Goal: Task Accomplishment & Management: Manage account settings

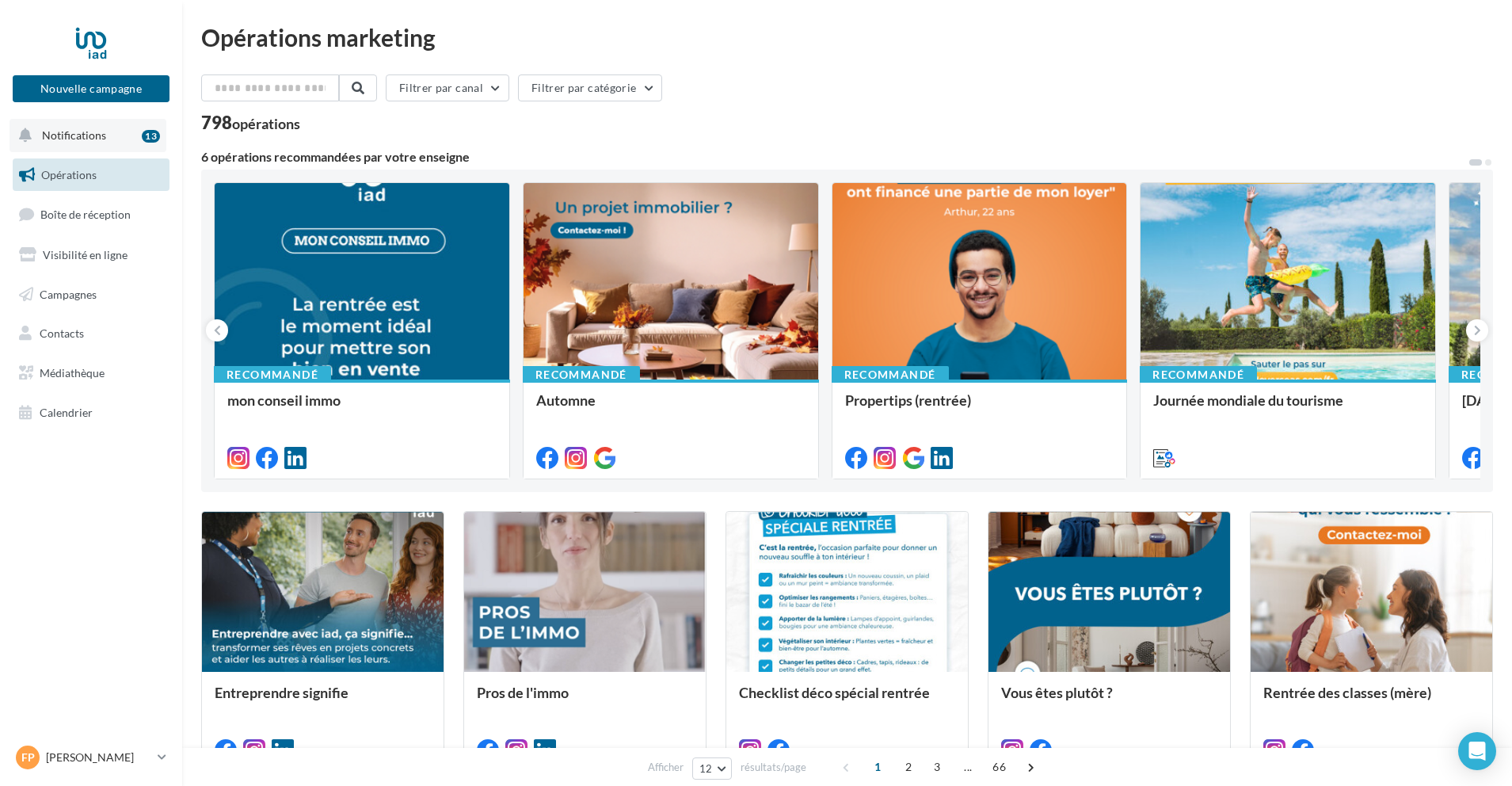
click at [104, 131] on button "Notifications 13" at bounding box center [88, 135] width 157 height 33
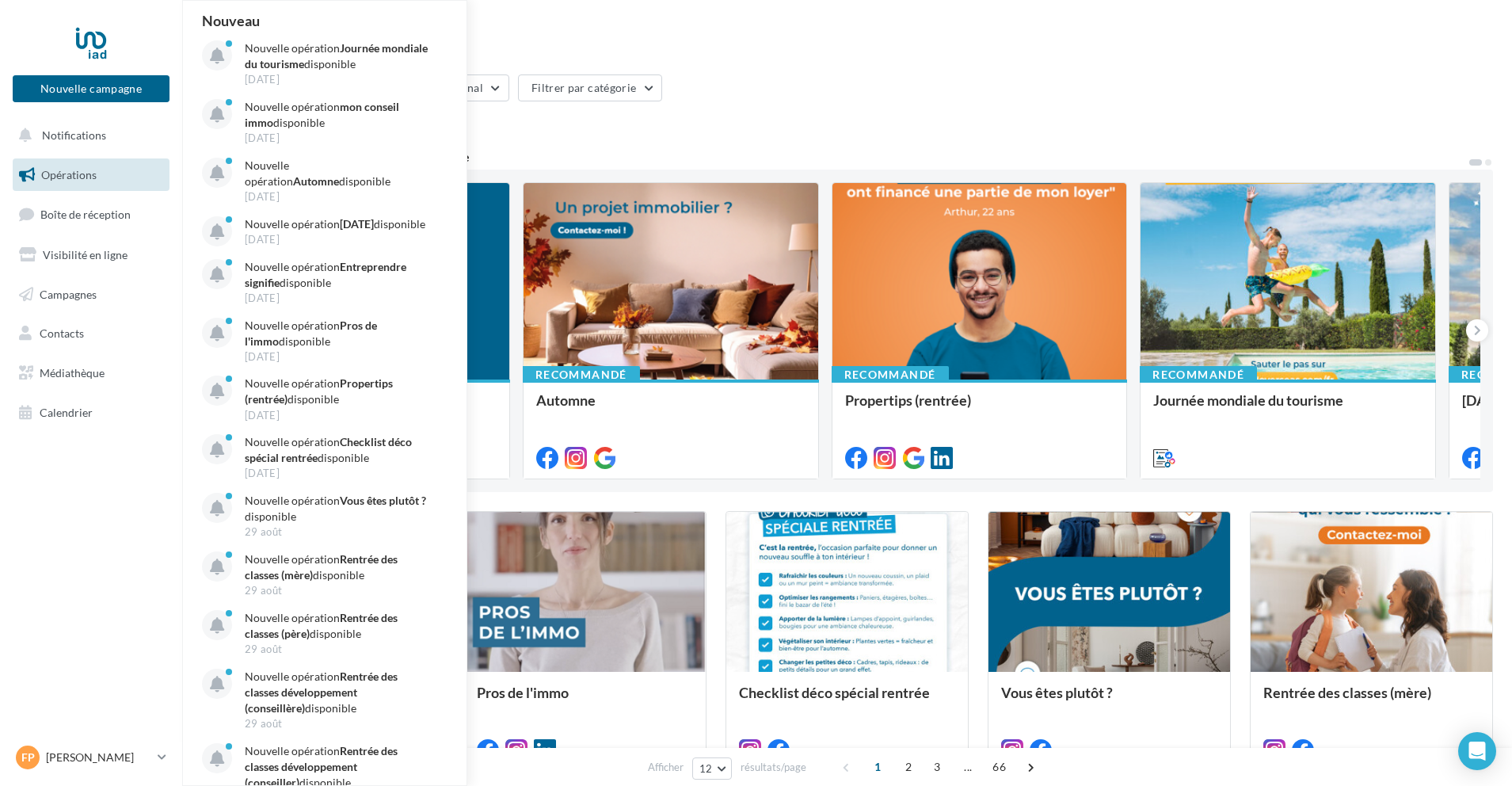
drag, startPoint x: 637, startPoint y: 137, endPoint x: 626, endPoint y: 142, distance: 12.1
click at [636, 137] on div "Filtrer par canal Filtrer par catégorie 798 opérations 6 opérations recommandée…" at bounding box center [847, 728] width 1291 height 1308
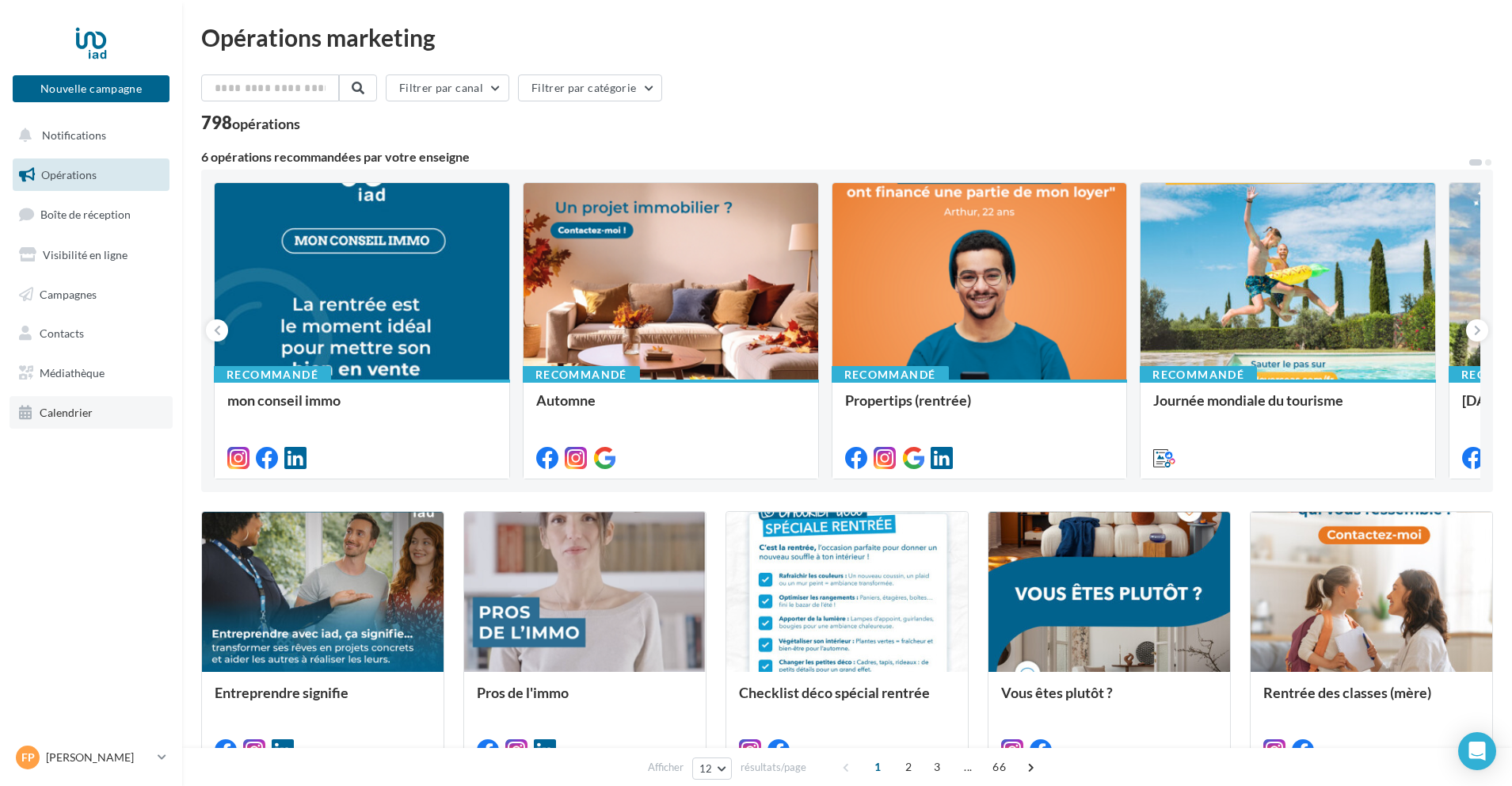
click at [61, 407] on span "Calendrier" at bounding box center [66, 412] width 53 height 14
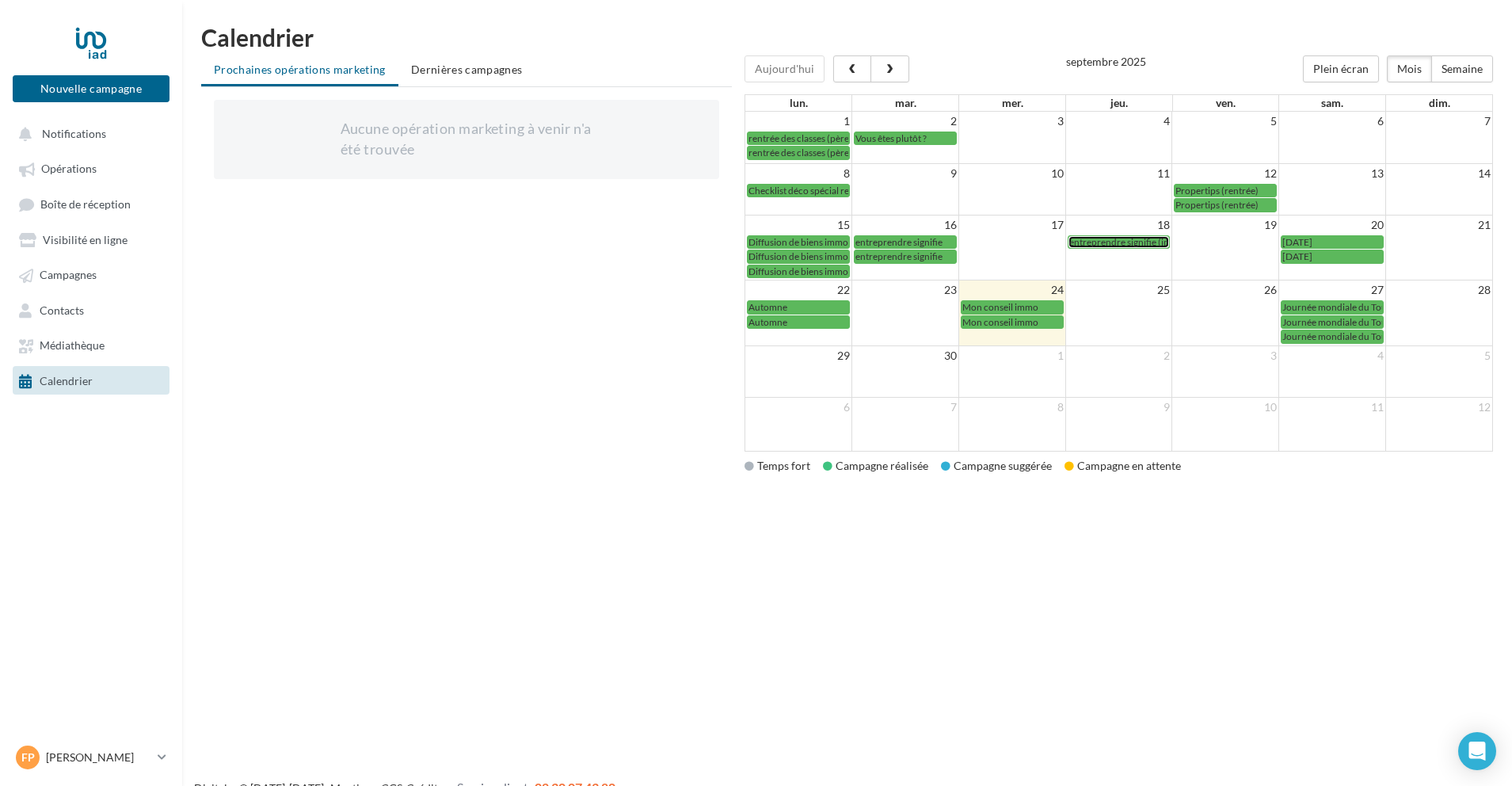
click at [1106, 237] on span "entreprendre signifie (insta)" at bounding box center [1125, 241] width 115 height 12
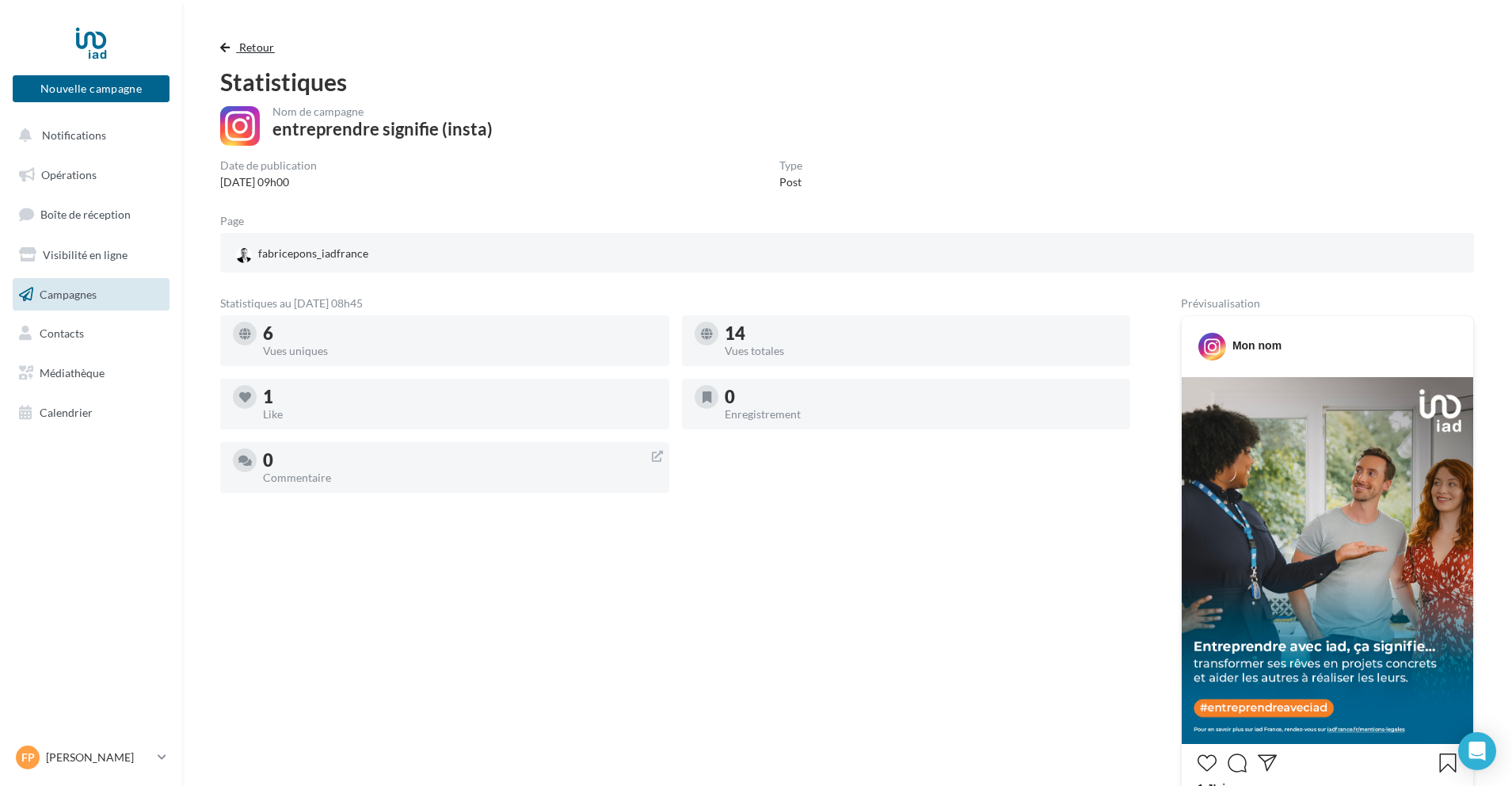
click at [225, 44] on span "button" at bounding box center [225, 47] width 10 height 11
click at [233, 47] on button "Retour" at bounding box center [250, 47] width 61 height 19
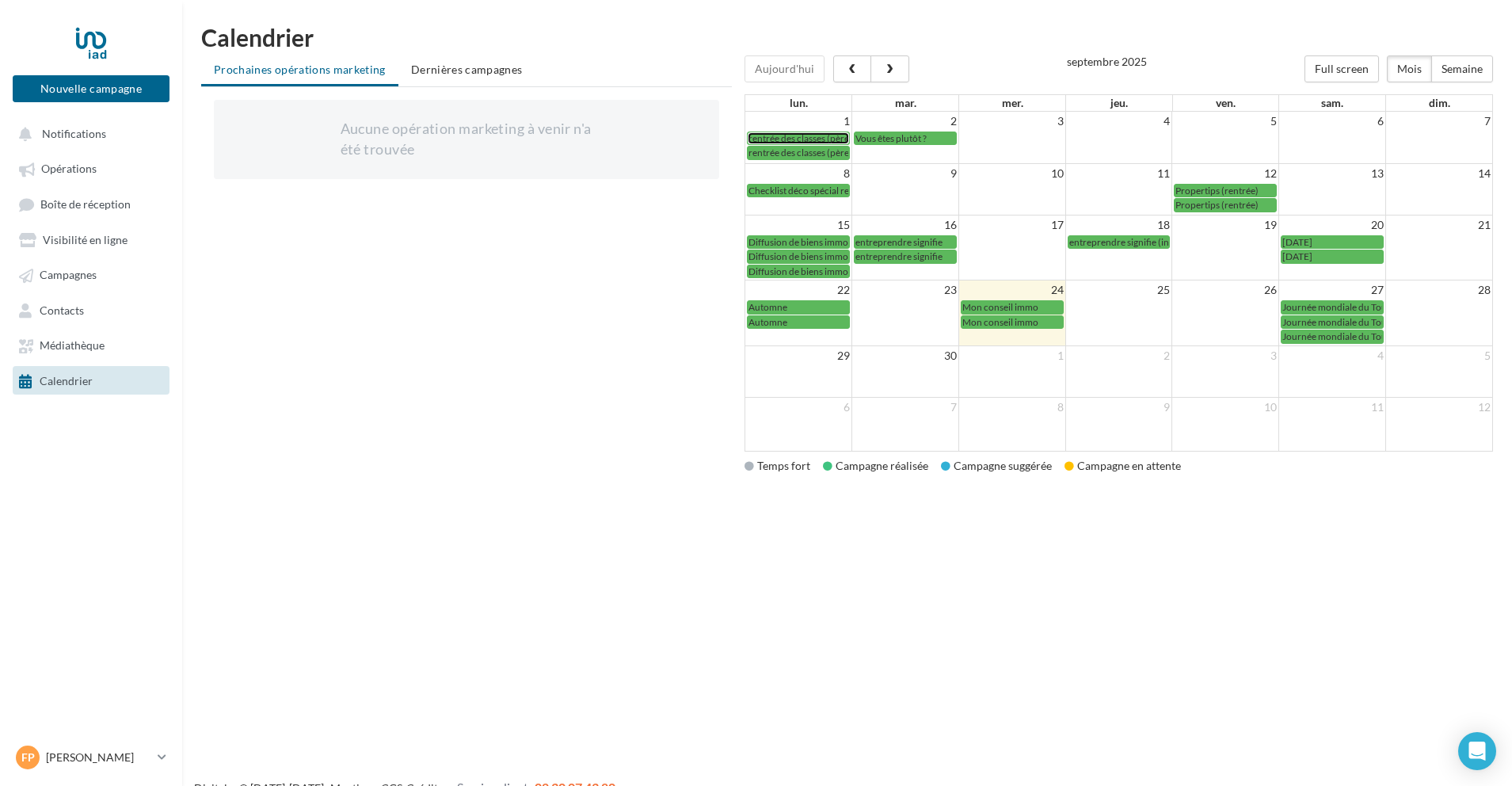
click at [786, 140] on span "rentrée des classes (père)" at bounding box center [801, 138] width 104 height 12
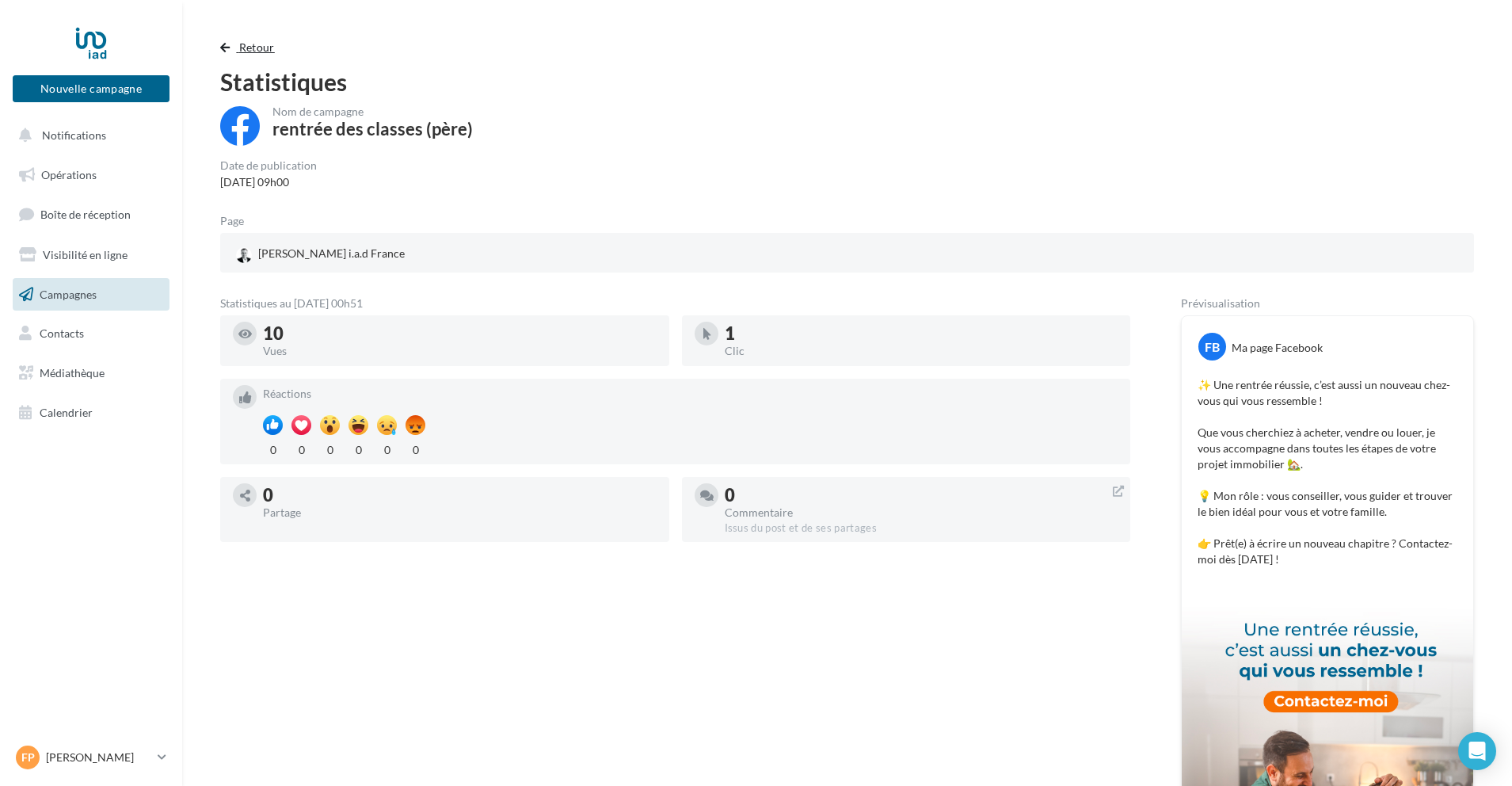
click at [224, 46] on span "button" at bounding box center [225, 47] width 10 height 11
click at [237, 46] on button "Retour" at bounding box center [250, 47] width 61 height 19
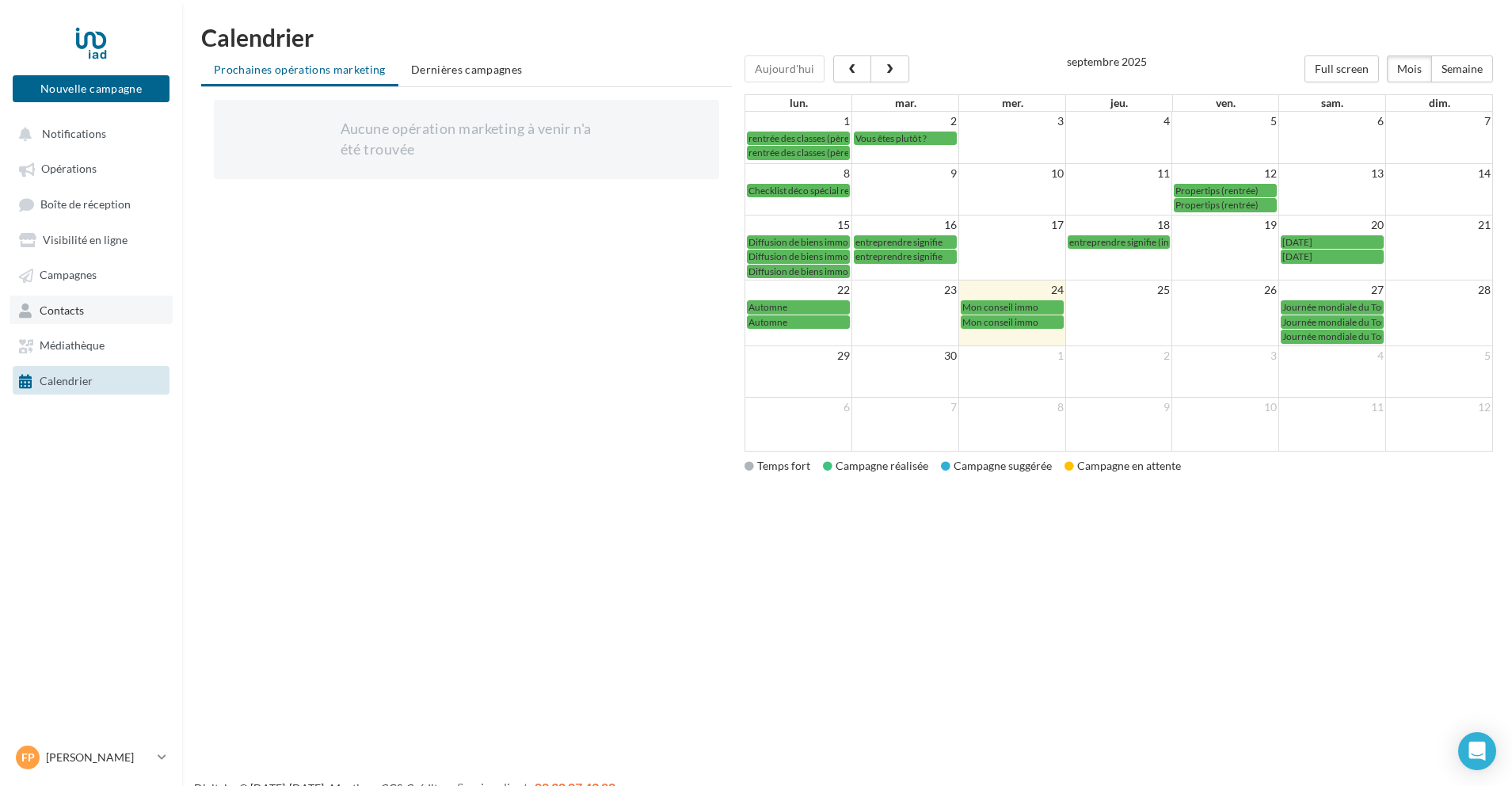
click at [79, 306] on span "Contacts" at bounding box center [61, 310] width 44 height 14
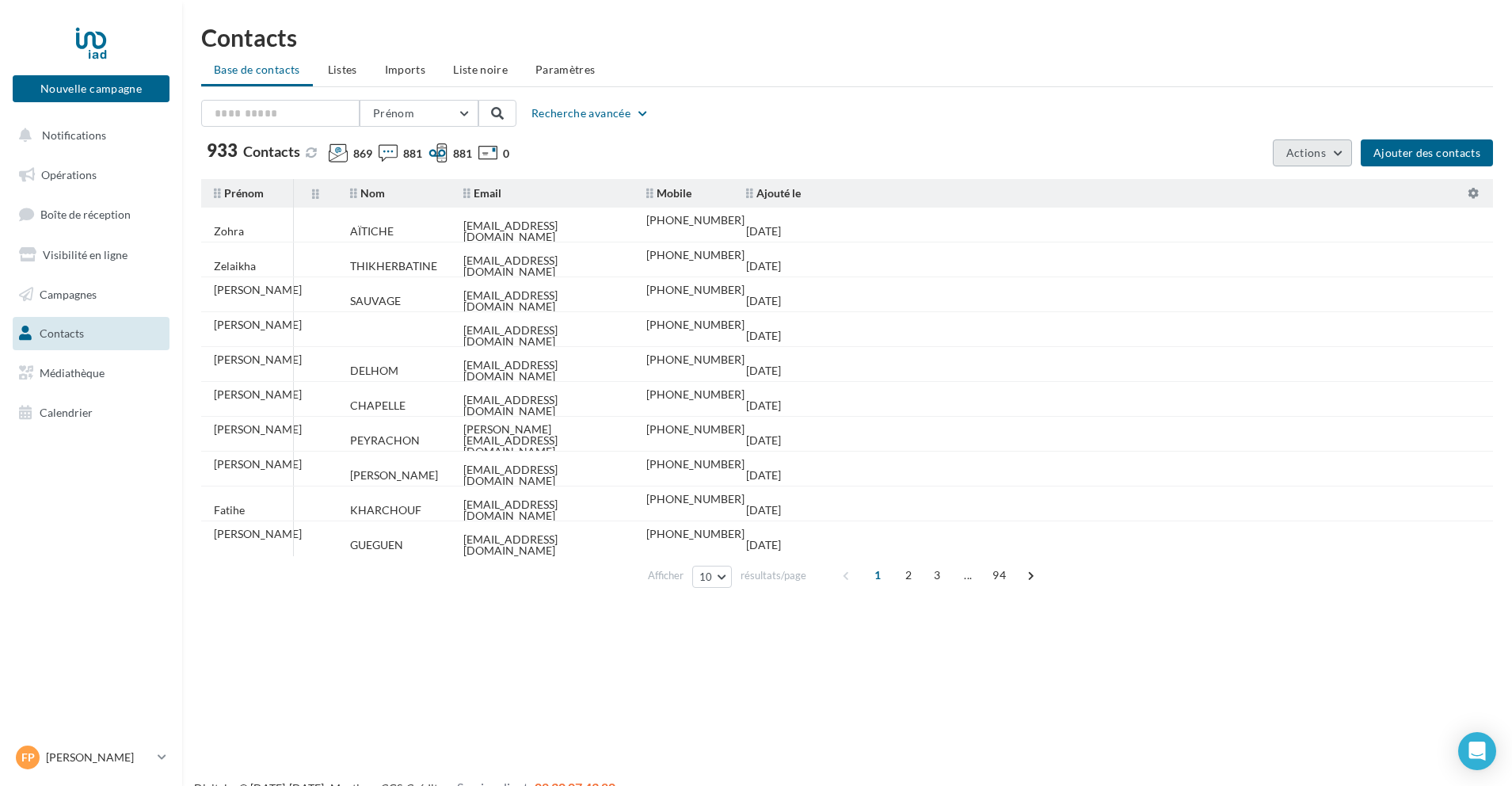
click at [1299, 155] on span "Actions" at bounding box center [1306, 152] width 39 height 14
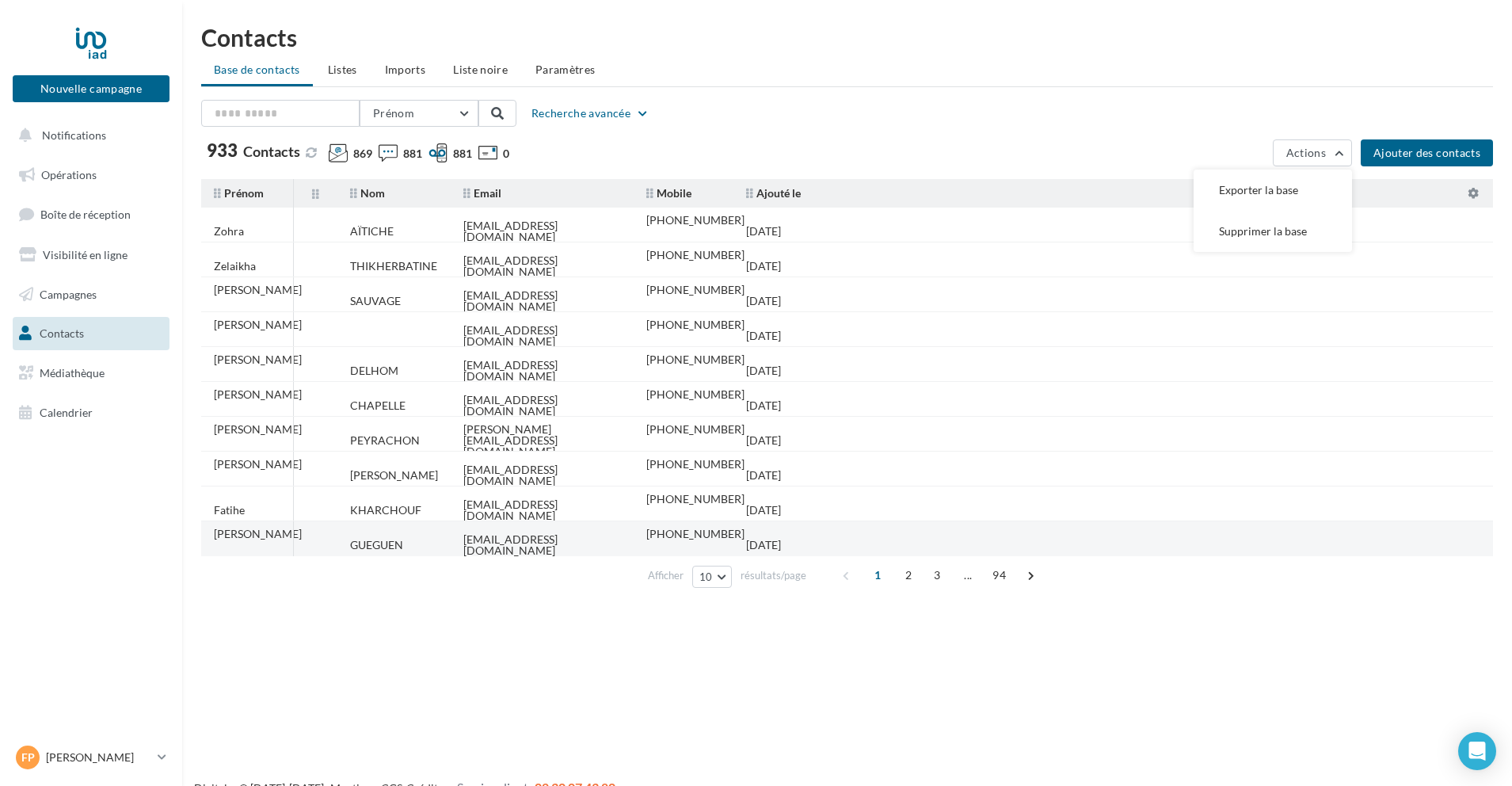
click at [420, 542] on td "GUEGUEN" at bounding box center [393, 545] width 113 height 35
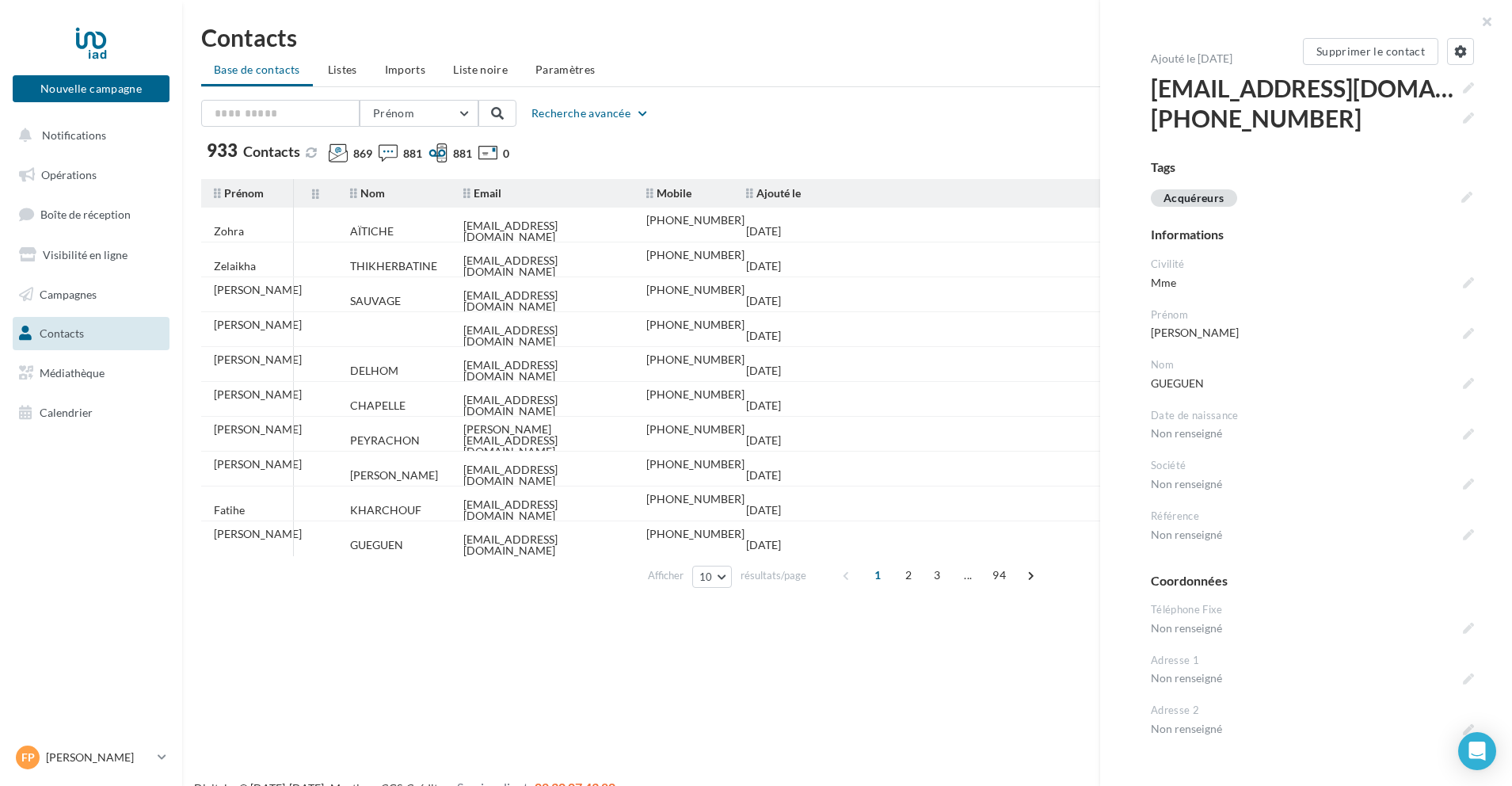
click at [753, 137] on div "Prénom Prénom Nom Email Mobile Téléphone Fixe Recherche avancée 933 Contacts 86…" at bounding box center [847, 133] width 1291 height 67
click at [880, 137] on div "Prénom Prénom Nom Email Mobile Téléphone Fixe Recherche avancée 933 Contacts 86…" at bounding box center [847, 133] width 1291 height 67
click at [1492, 23] on button "button" at bounding box center [1480, 24] width 64 height 47
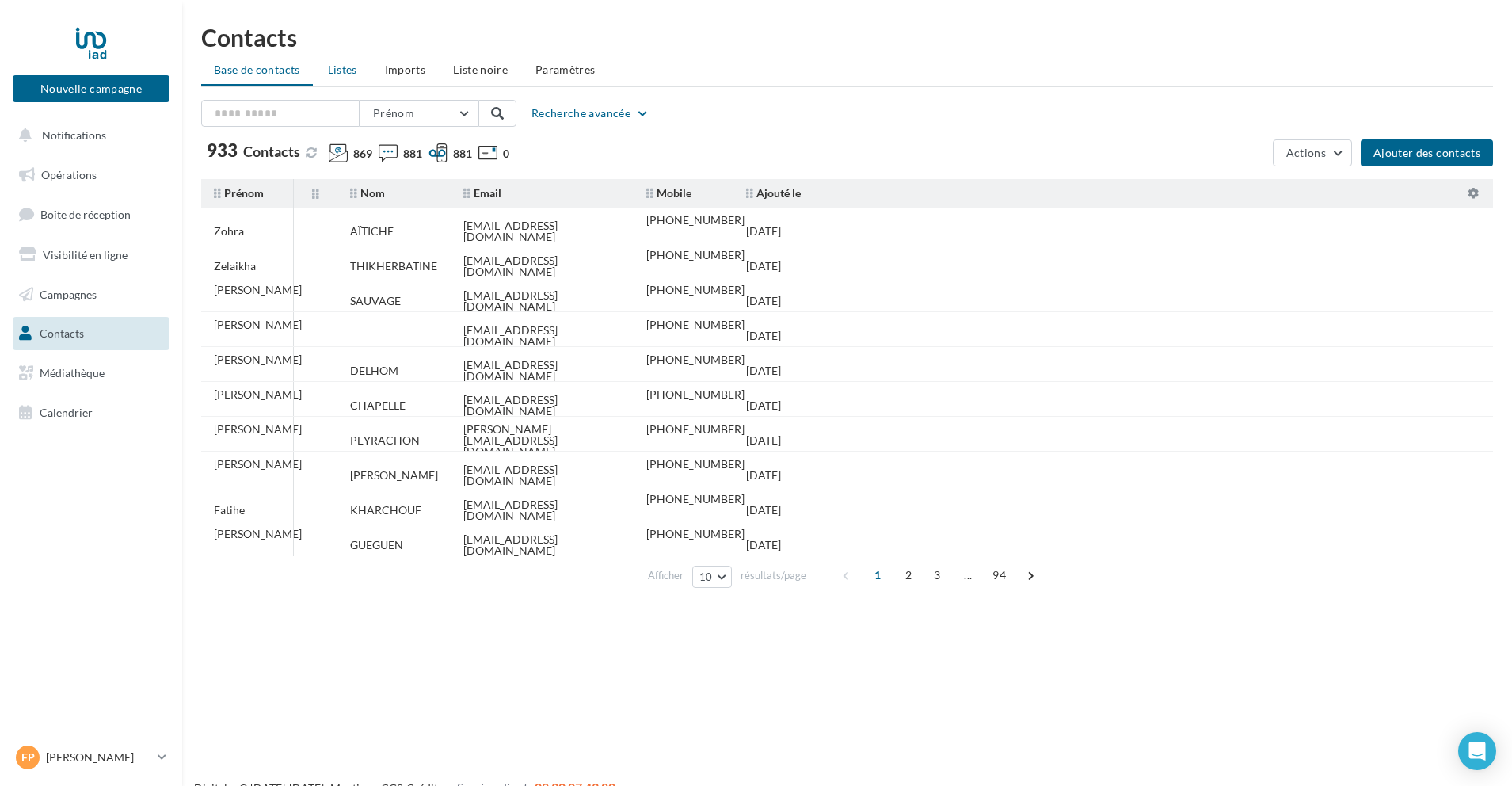
click at [351, 68] on span "Listes" at bounding box center [342, 70] width 29 height 14
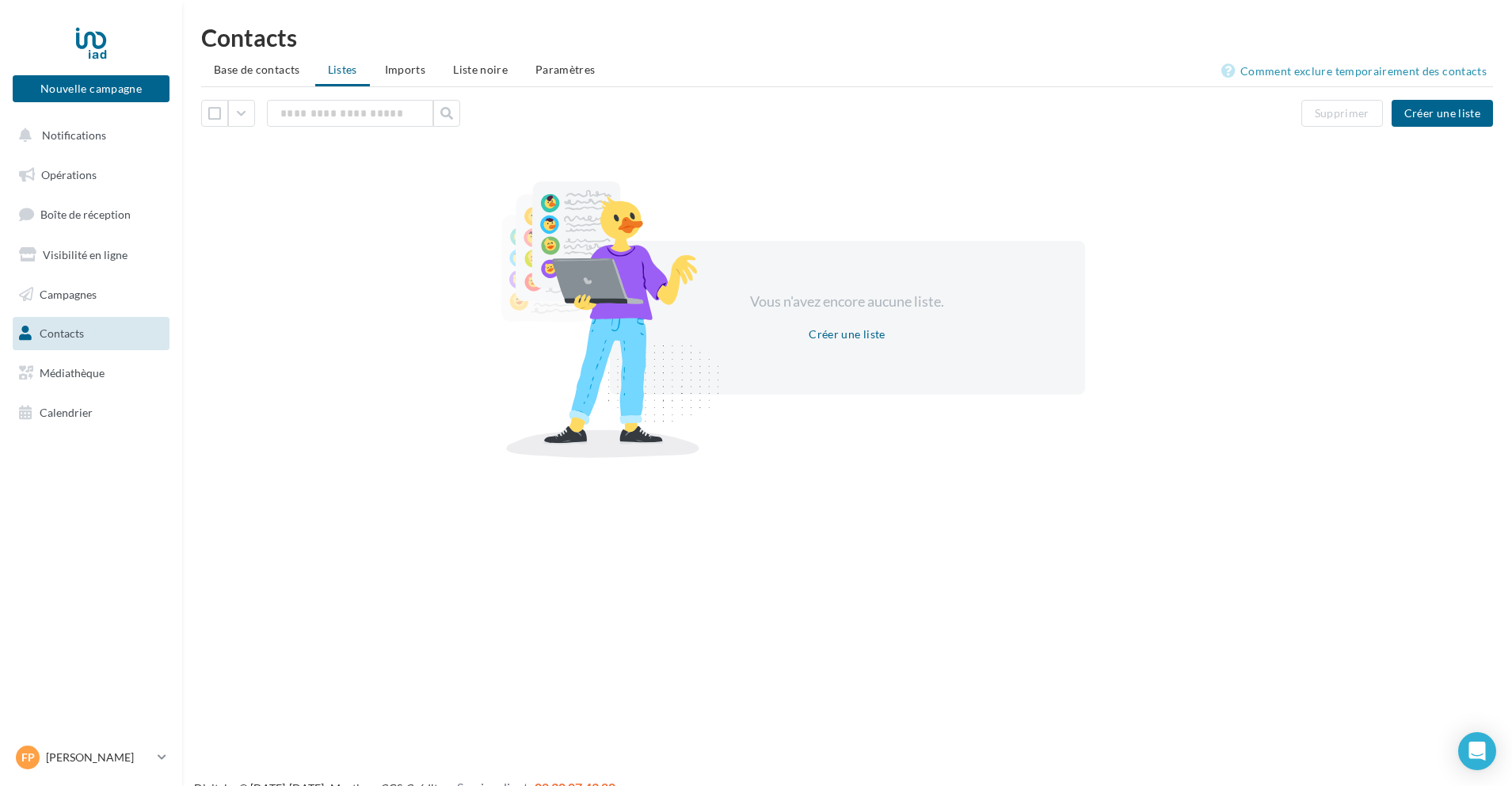
click at [406, 67] on span "Imports" at bounding box center [404, 70] width 40 height 14
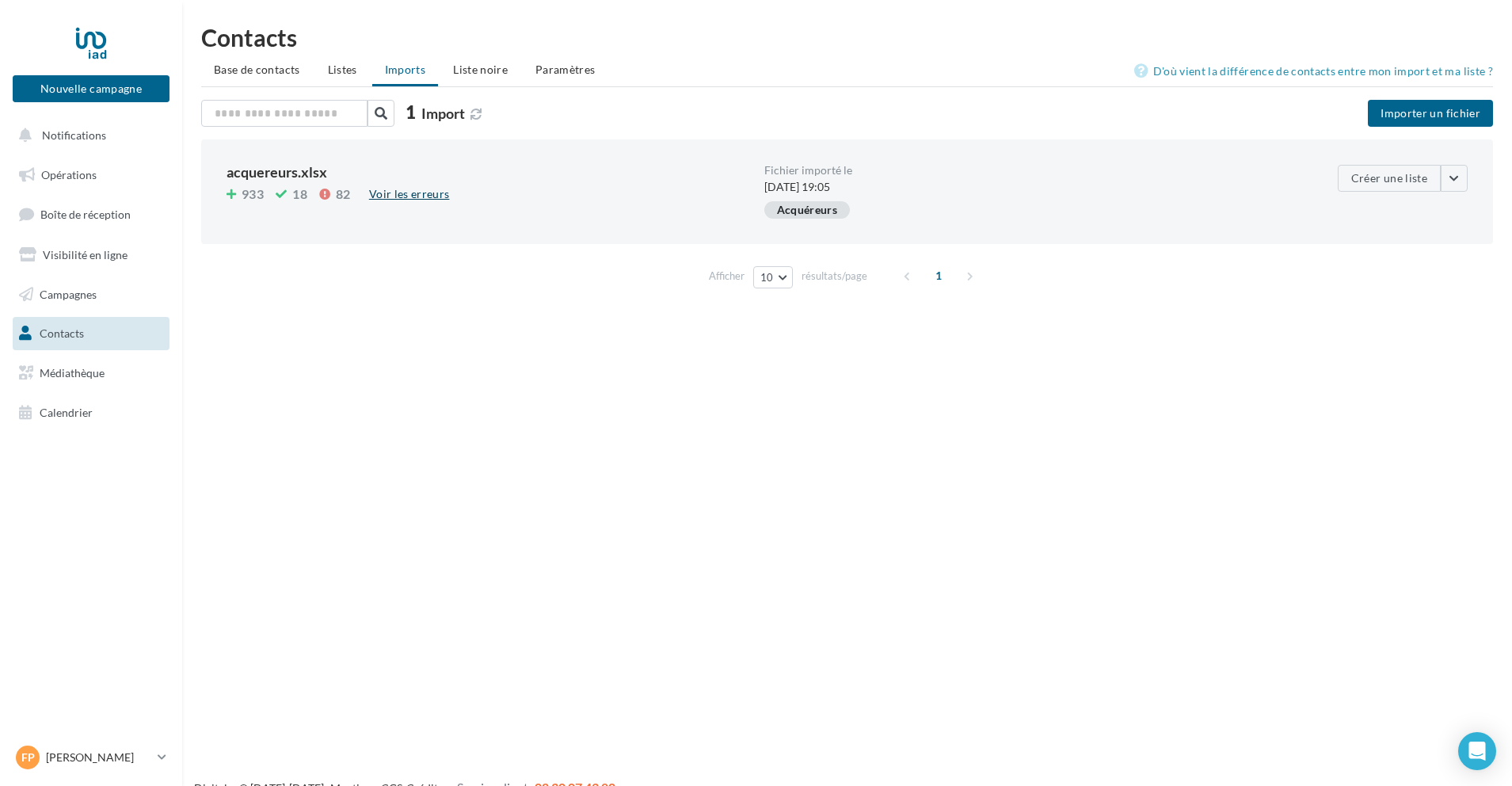
click at [402, 190] on div "Voir les erreurs" at bounding box center [409, 194] width 93 height 18
click at [403, 197] on div "Voir les erreurs" at bounding box center [409, 194] width 93 height 18
click at [379, 194] on div "Voir les erreurs" at bounding box center [409, 194] width 93 height 18
click at [391, 192] on div "Voir les erreurs" at bounding box center [409, 194] width 93 height 18
click at [399, 193] on div "Voir les erreurs" at bounding box center [409, 194] width 93 height 18
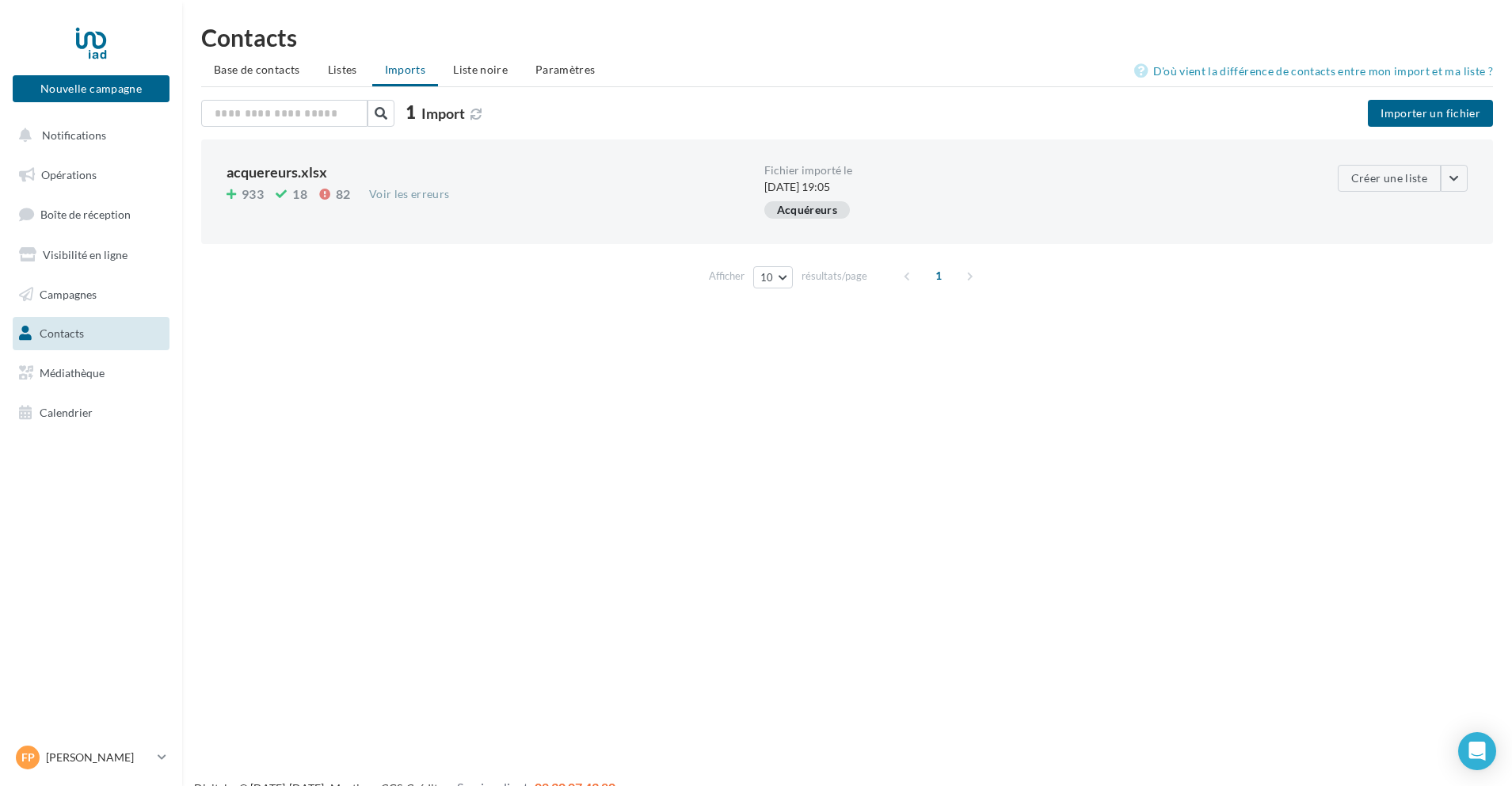
click at [399, 193] on div "Voir les erreurs" at bounding box center [409, 194] width 93 height 18
click at [399, 192] on div "Voir les erreurs" at bounding box center [409, 194] width 93 height 18
click at [337, 64] on span "Listes" at bounding box center [342, 70] width 29 height 14
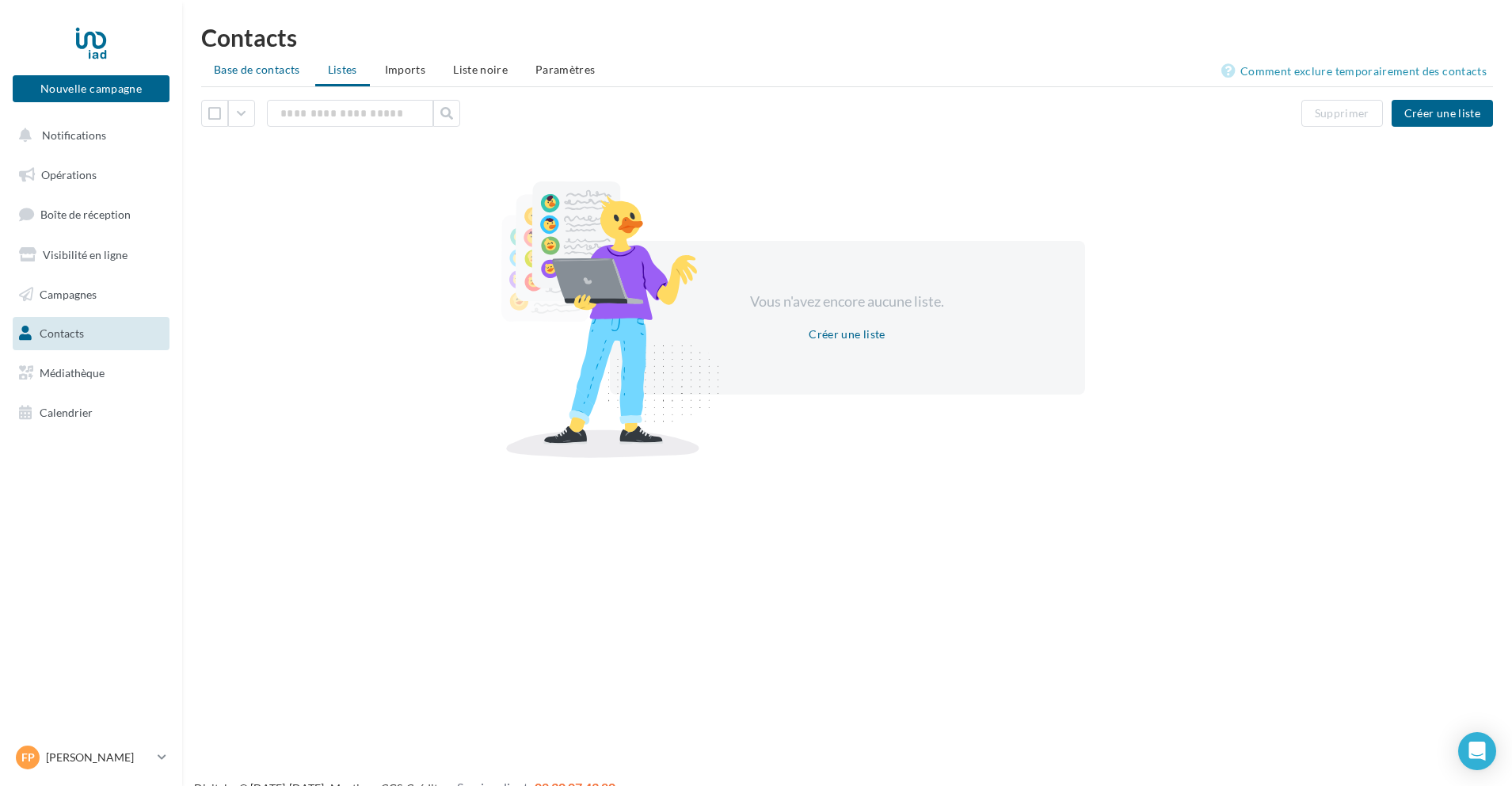
click at [263, 68] on span "Base de contacts" at bounding box center [257, 70] width 86 height 14
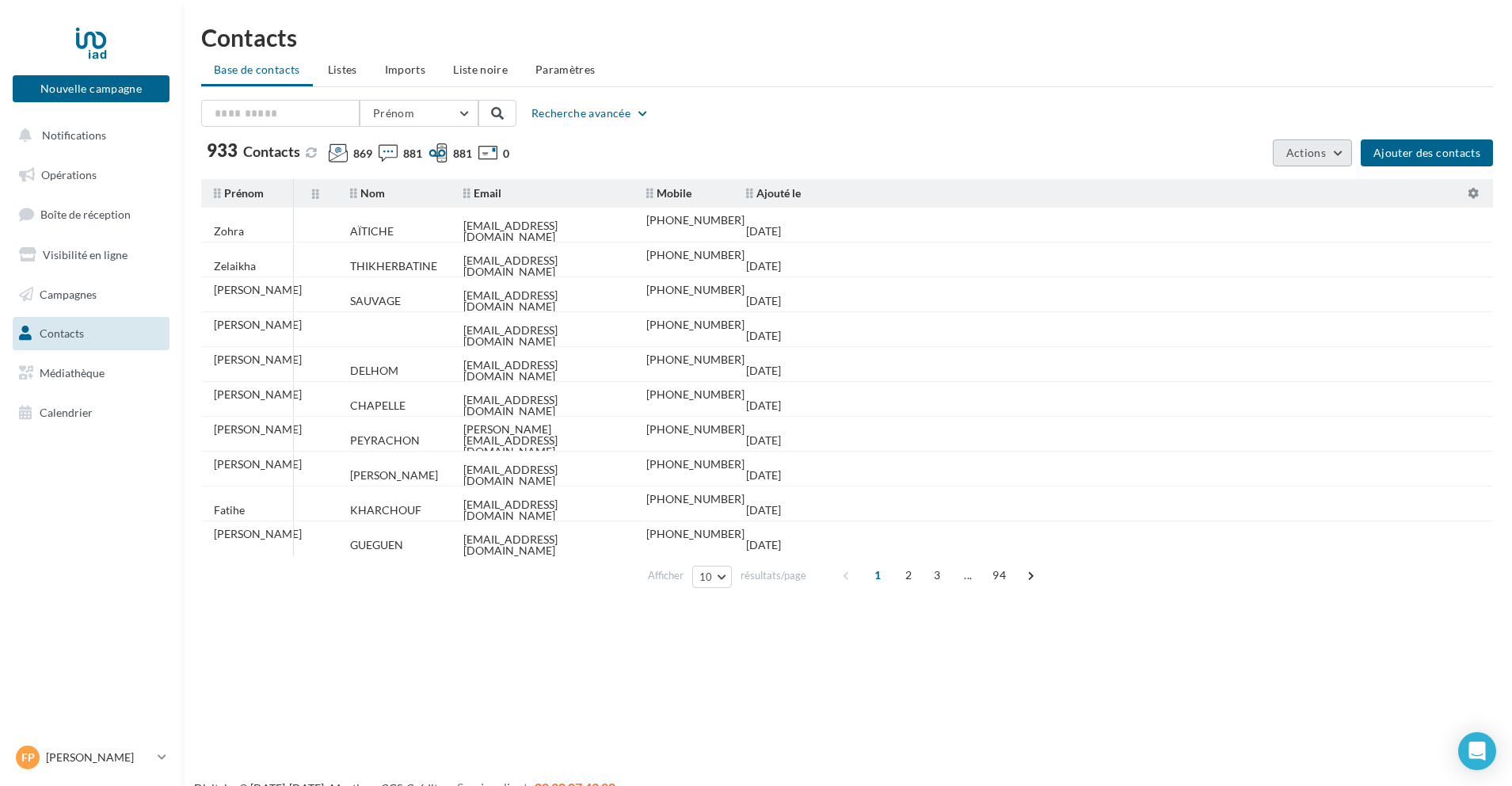
click at [1322, 150] on span "Actions" at bounding box center [1306, 152] width 39 height 14
click at [1259, 237] on button "Supprimer la base" at bounding box center [1272, 232] width 158 height 41
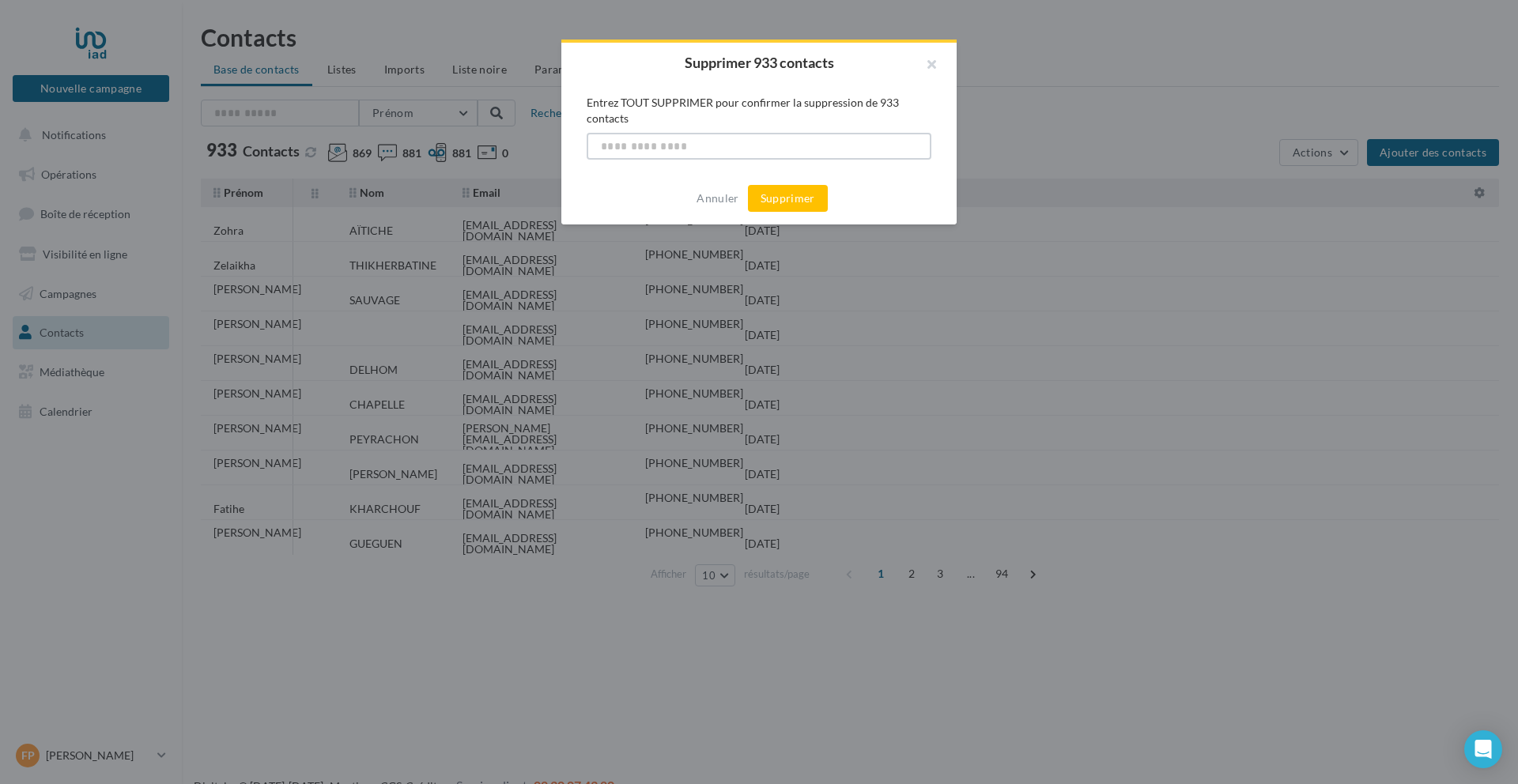
click at [695, 151] on input "text" at bounding box center [759, 146] width 345 height 26
click at [800, 195] on button "Supprimer" at bounding box center [787, 198] width 80 height 26
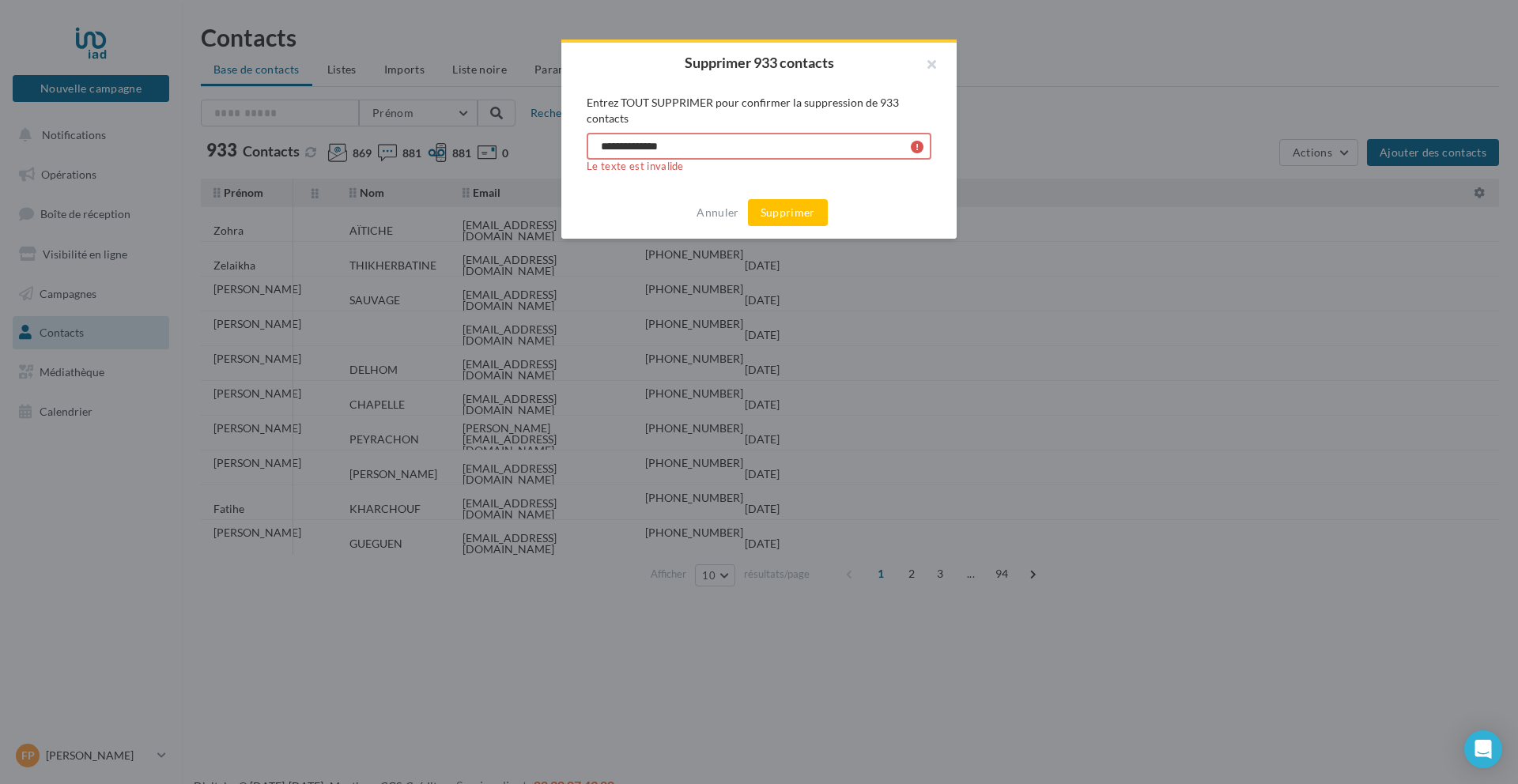
drag, startPoint x: 719, startPoint y: 141, endPoint x: 500, endPoint y: 140, distance: 219.0
click at [500, 140] on div "**********" at bounding box center [759, 392] width 1518 height 784
type input "**********"
click at [793, 210] on button "Supprimer" at bounding box center [787, 211] width 80 height 26
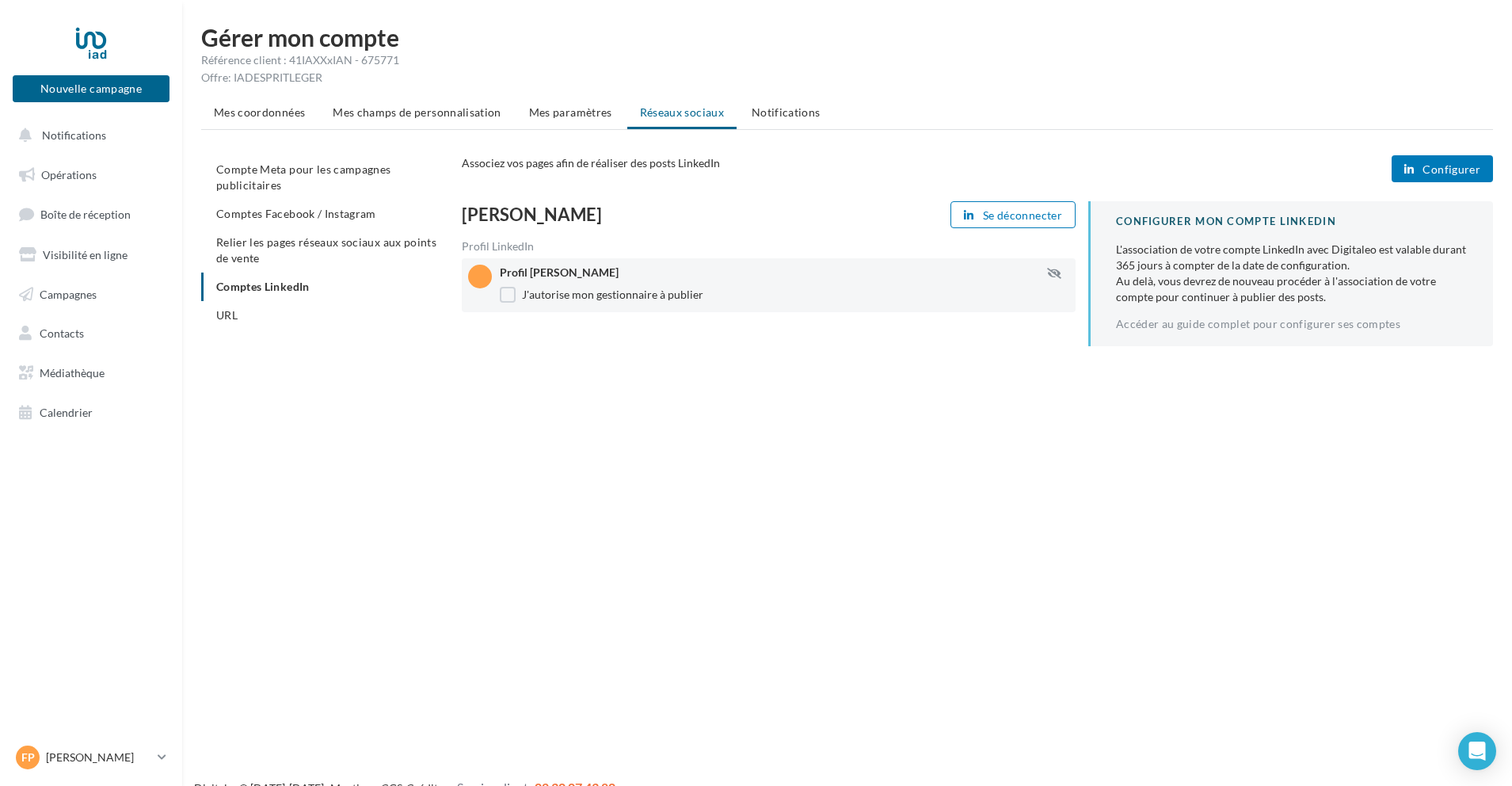
click at [876, 263] on div "Profil Fabrice PONS J'autorise mon gestionnaire à publier" at bounding box center [768, 285] width 613 height 54
click at [1004, 281] on div "Profil Fabrice PONS J'autorise mon gestionnaire à publier" at bounding box center [790, 286] width 582 height 41
click at [1438, 177] on button "Configurer" at bounding box center [1441, 168] width 101 height 26
click at [1467, 174] on span "Configurer" at bounding box center [1450, 169] width 58 height 13
click at [1215, 324] on link "Accéder au guide complet pour configurer ses comptes" at bounding box center [1258, 324] width 285 height 13
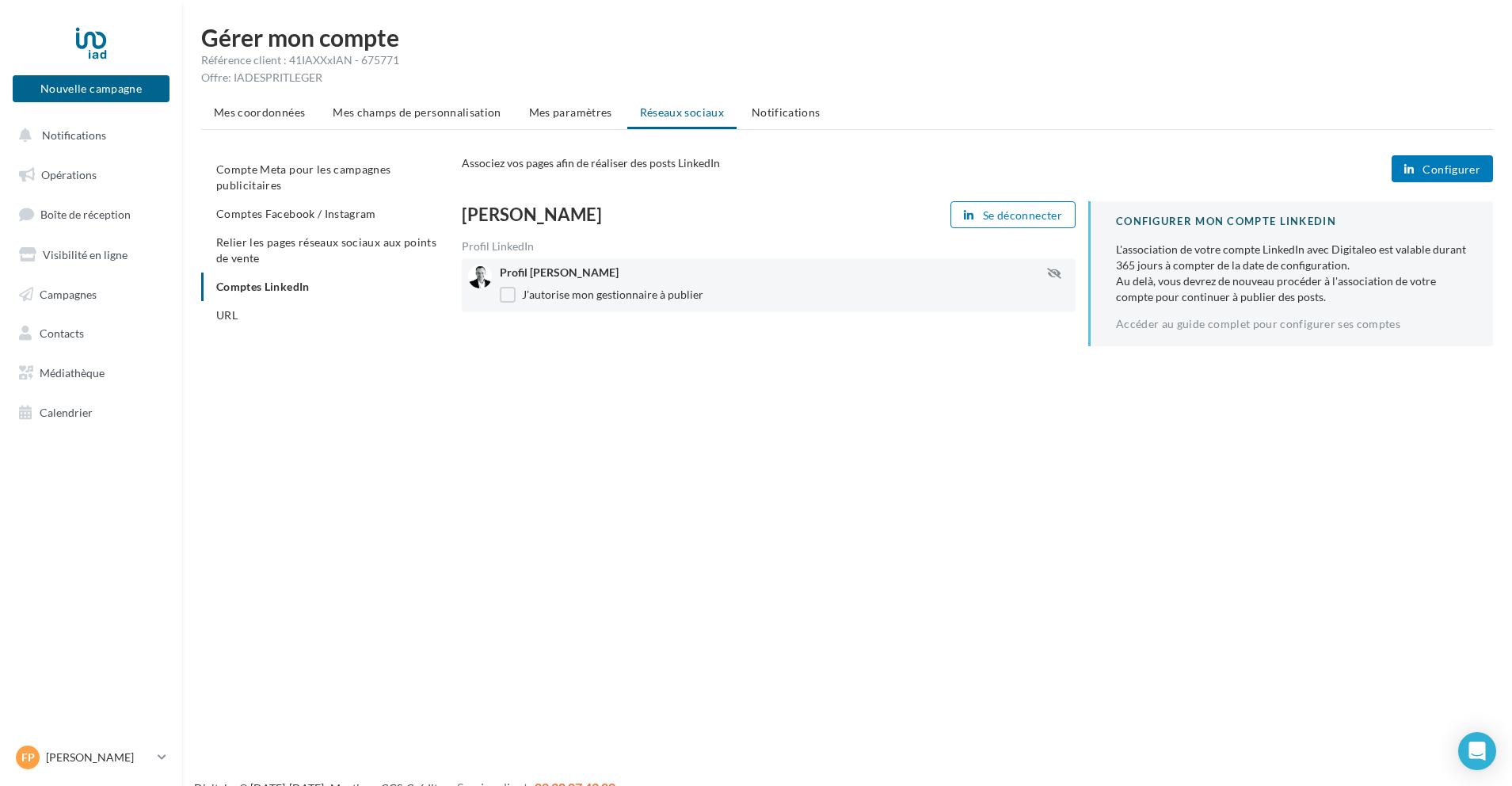
click at [1445, 169] on span "Configurer" at bounding box center [1450, 169] width 58 height 13
